Goal: Transaction & Acquisition: Purchase product/service

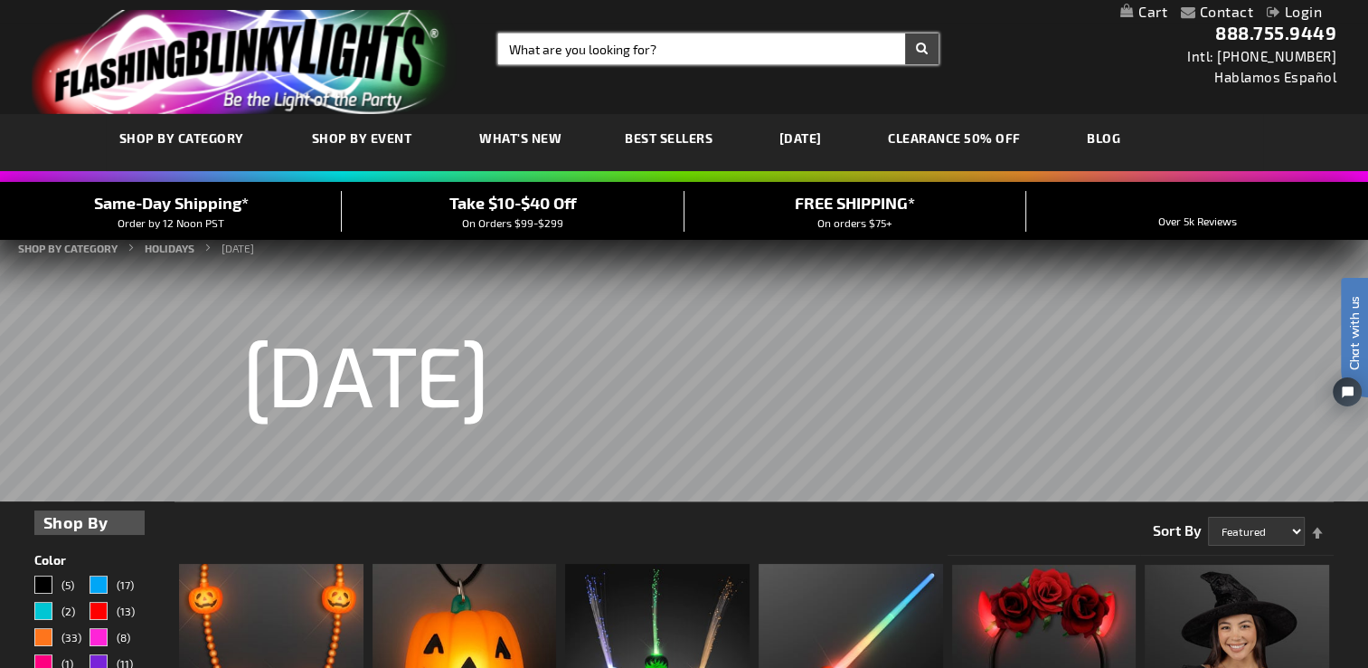
click at [665, 43] on input "Search" at bounding box center [718, 48] width 440 height 31
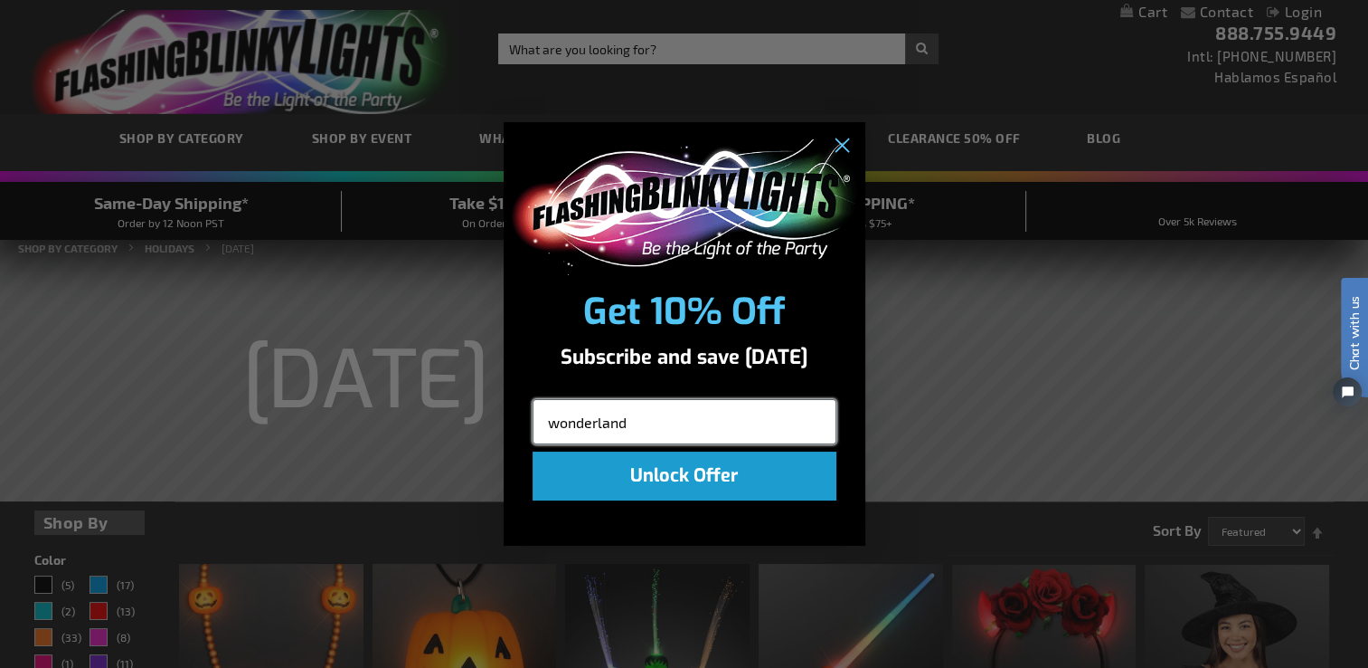
type input "wonderland"
click input "Submit" at bounding box center [0, 0] width 0 height 0
click at [634, 430] on input "wonderland" at bounding box center [685, 421] width 304 height 45
click input "Submit" at bounding box center [0, 0] width 0 height 0
click at [836, 151] on circle "Close dialog" at bounding box center [841, 145] width 30 height 30
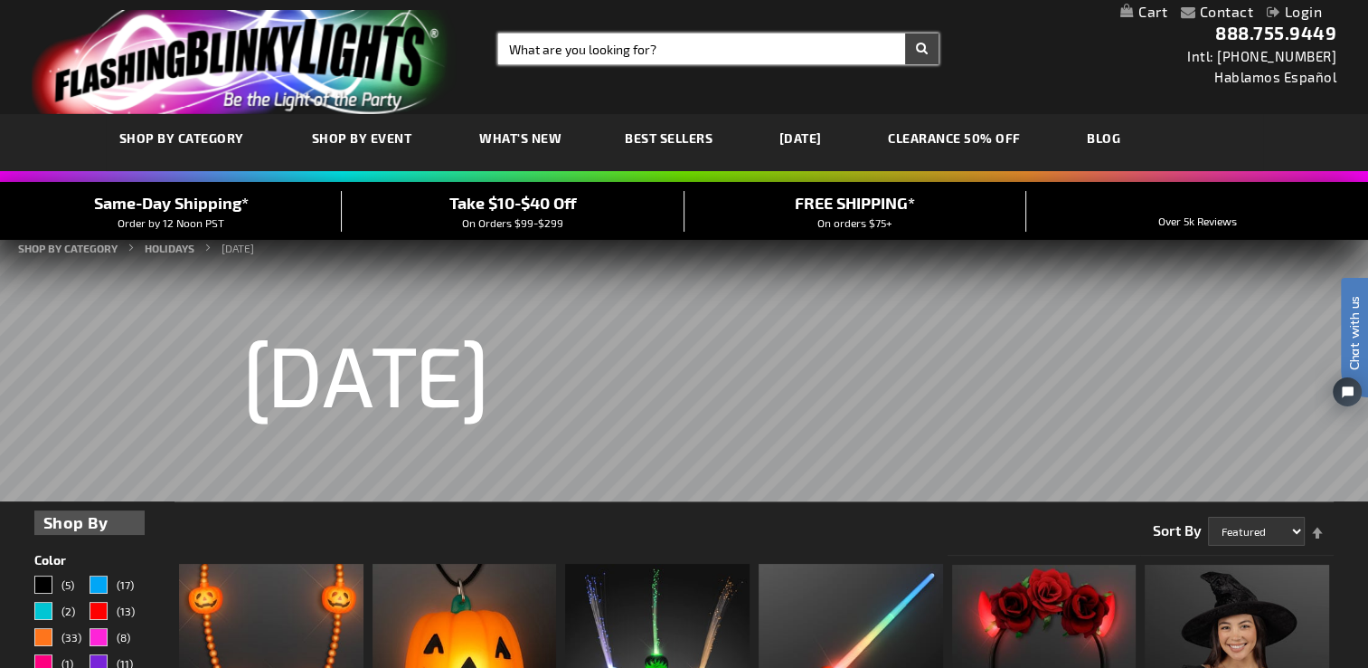
click at [630, 48] on input "Search" at bounding box center [718, 48] width 440 height 31
type input "wonderland"
click at [905, 33] on button "Search" at bounding box center [921, 48] width 33 height 31
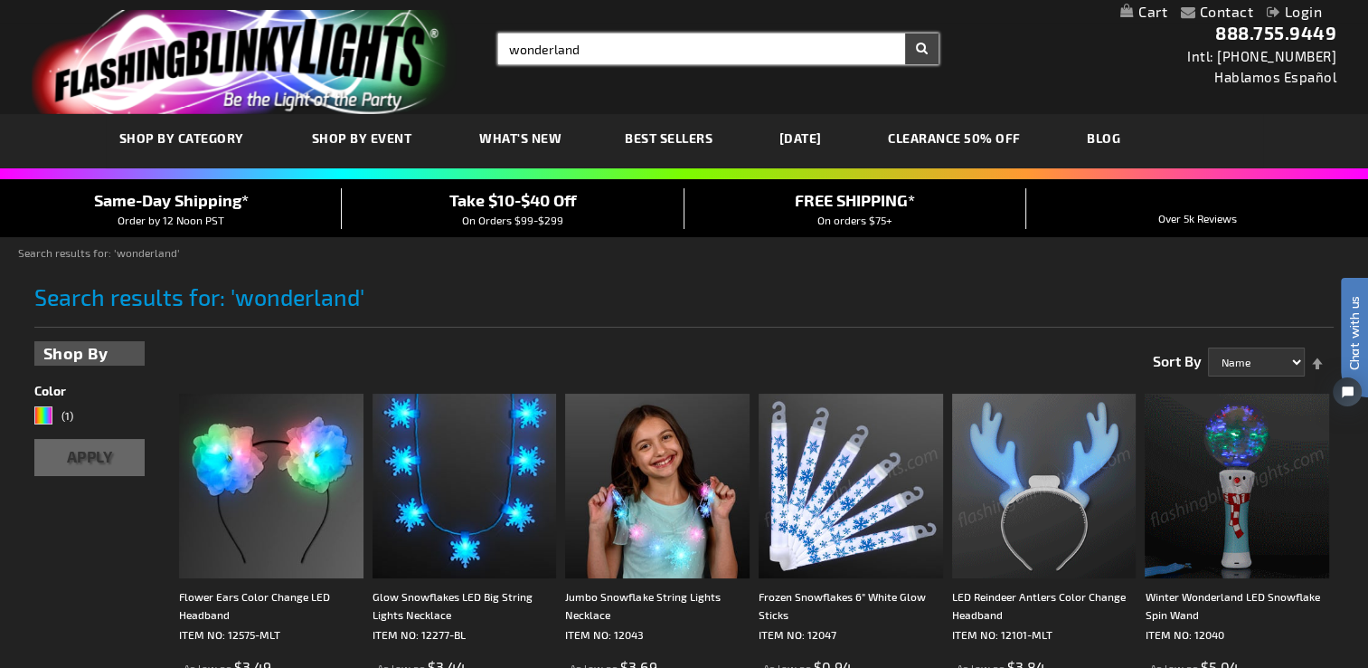
click at [588, 52] on input "wonderland" at bounding box center [718, 48] width 440 height 31
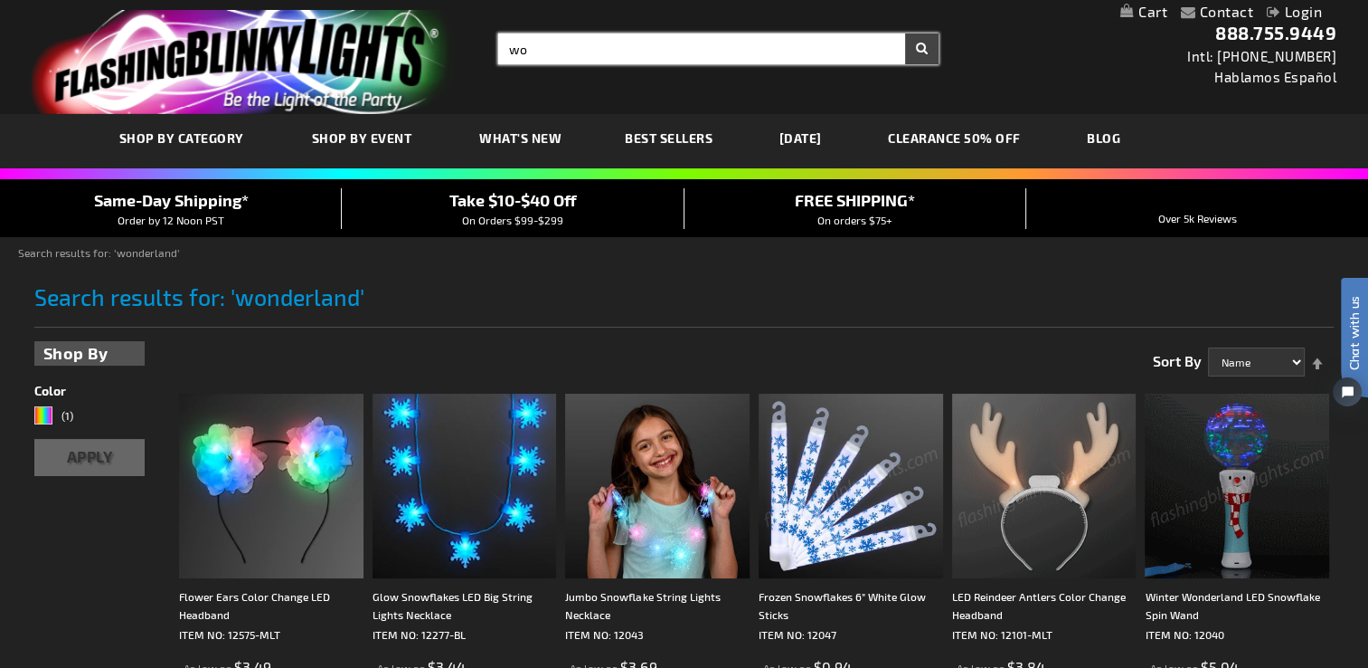
type input "w"
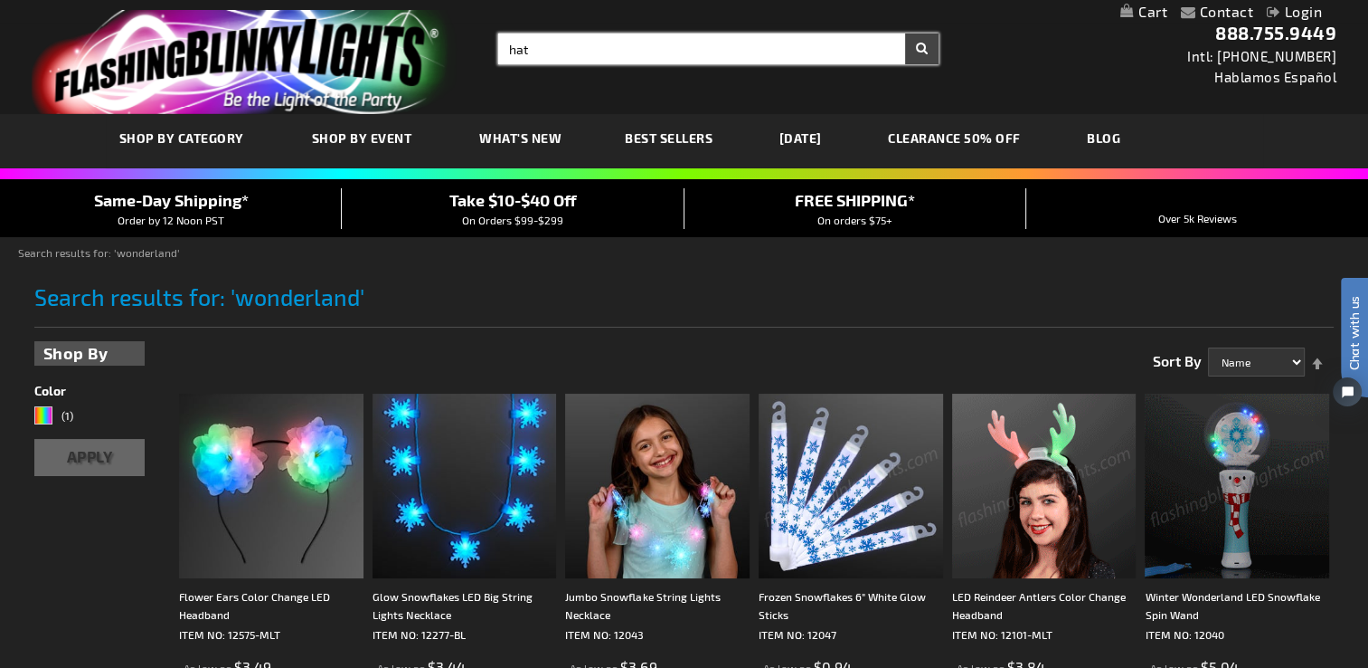
type input "hat"
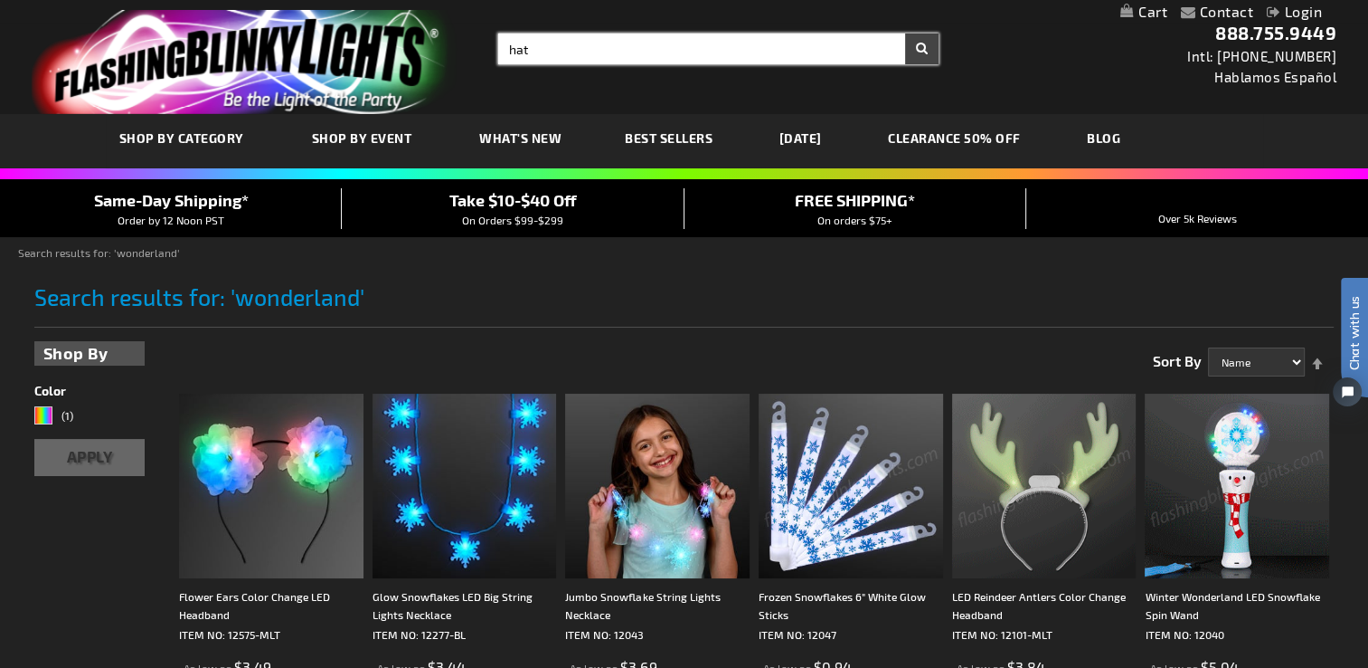
click at [905, 33] on button "Search" at bounding box center [921, 48] width 33 height 31
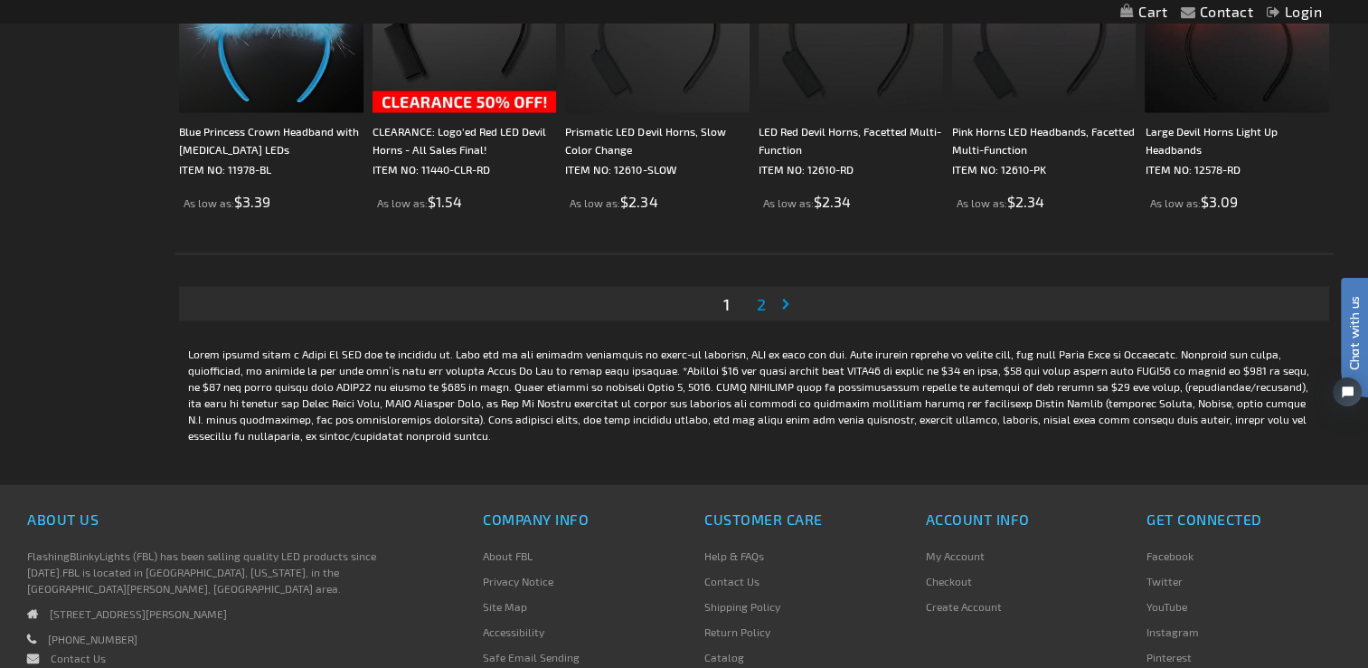
scroll to position [3457, 0]
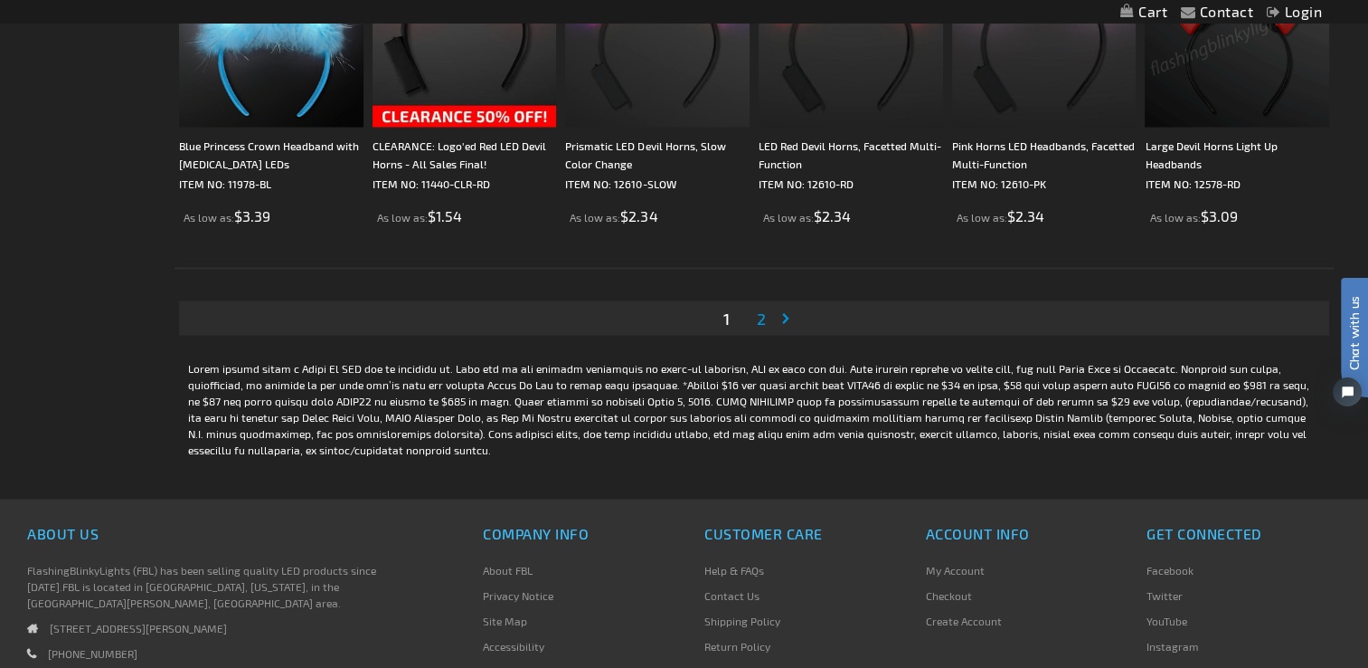
click at [763, 320] on span "2" at bounding box center [761, 318] width 9 height 20
